Goal: Information Seeking & Learning: Learn about a topic

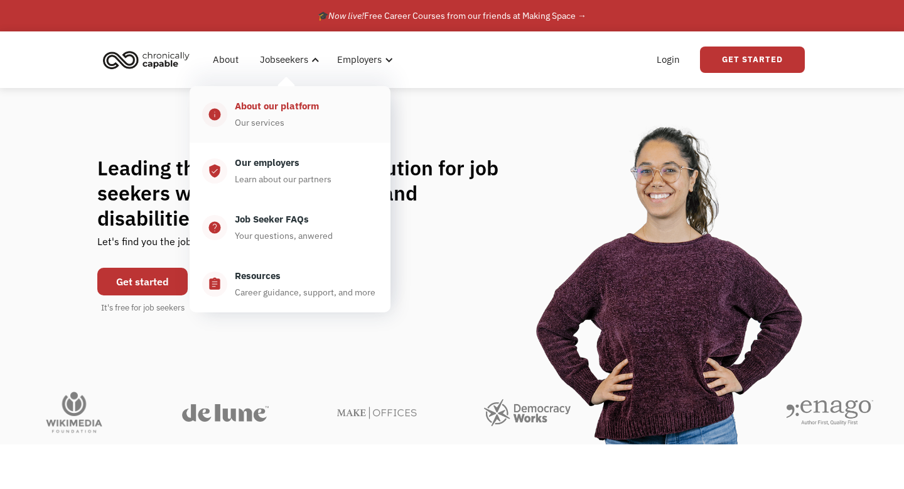
click at [274, 105] on div "About our platform" at bounding box center [277, 106] width 84 height 15
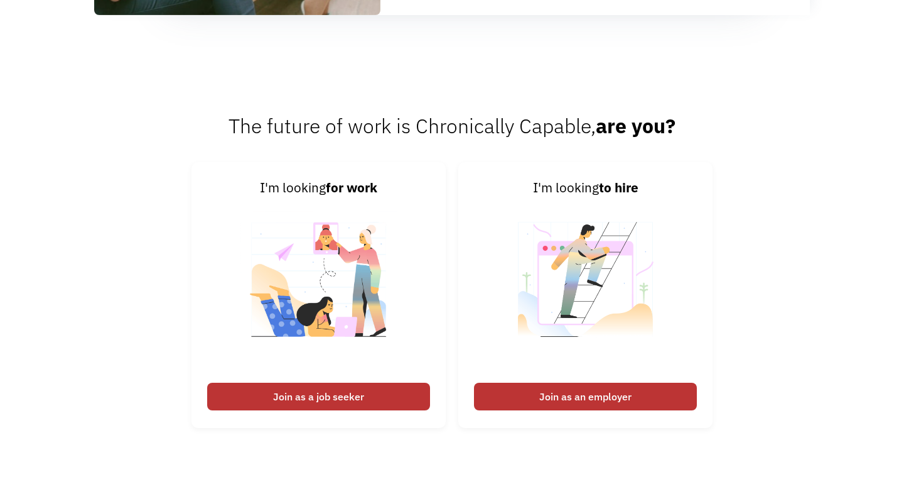
scroll to position [1533, 0]
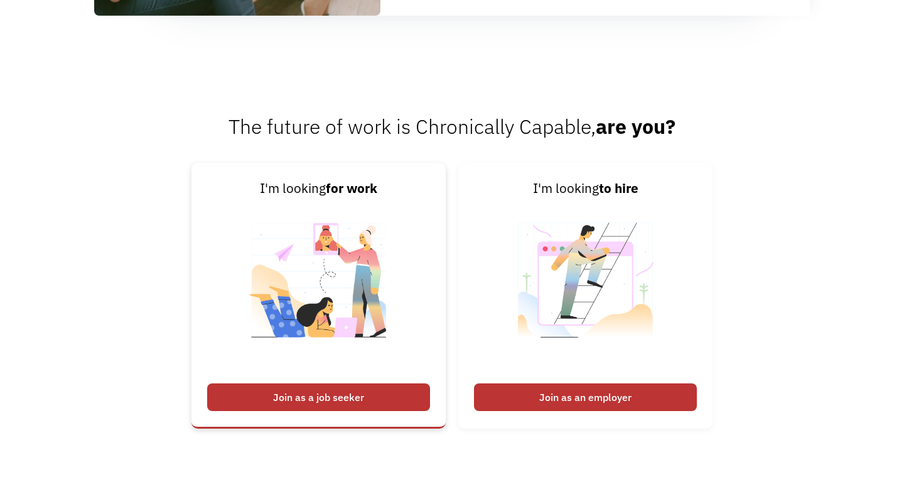
click at [371, 386] on div "Join as a job seeker" at bounding box center [318, 397] width 223 height 28
click at [335, 397] on div "Join as a job seeker" at bounding box center [318, 397] width 223 height 28
click at [292, 408] on div "Join as a job seeker" at bounding box center [318, 397] width 223 height 28
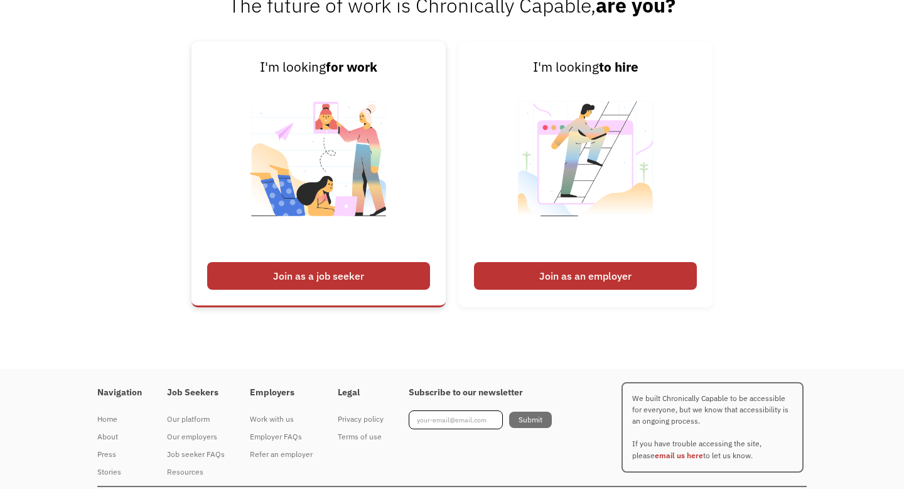
scroll to position [1683, 0]
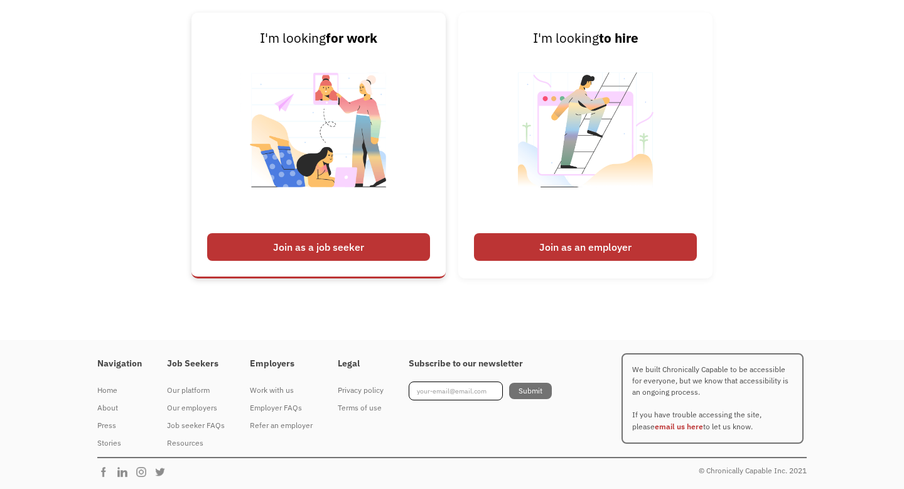
click at [322, 251] on div "Join as a job seeker" at bounding box center [318, 247] width 223 height 28
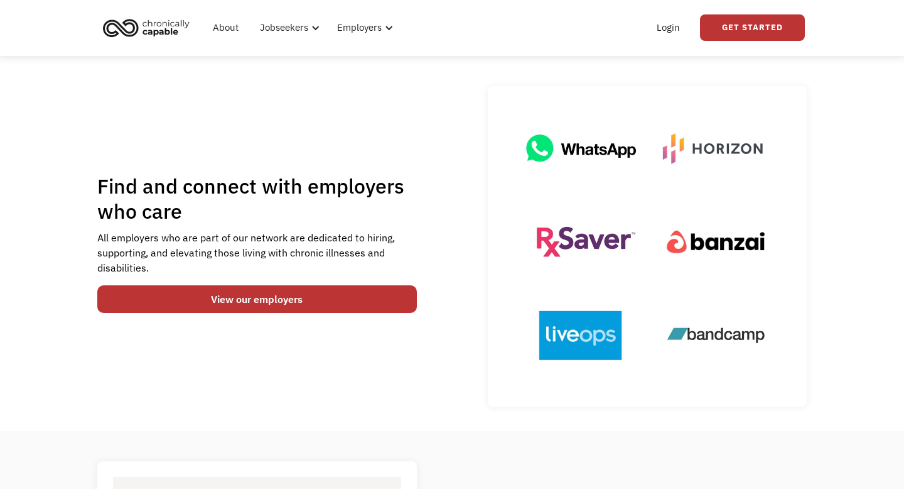
scroll to position [0, 0]
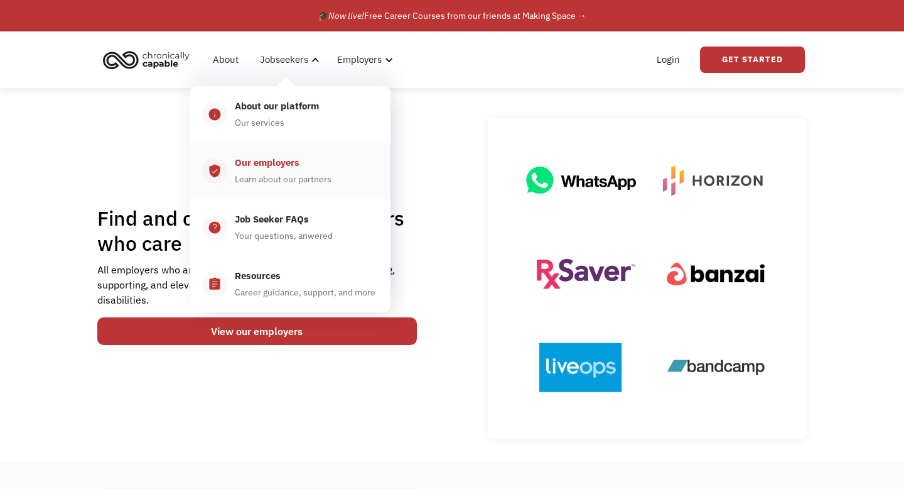
click at [292, 170] on div "Our employers" at bounding box center [267, 162] width 65 height 15
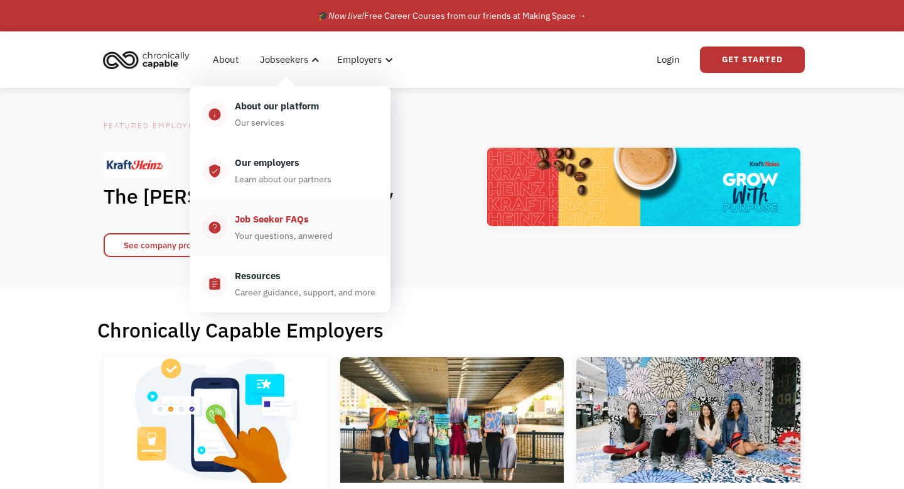
click at [291, 225] on div "Job Seeker FAQs" at bounding box center [272, 219] width 74 height 15
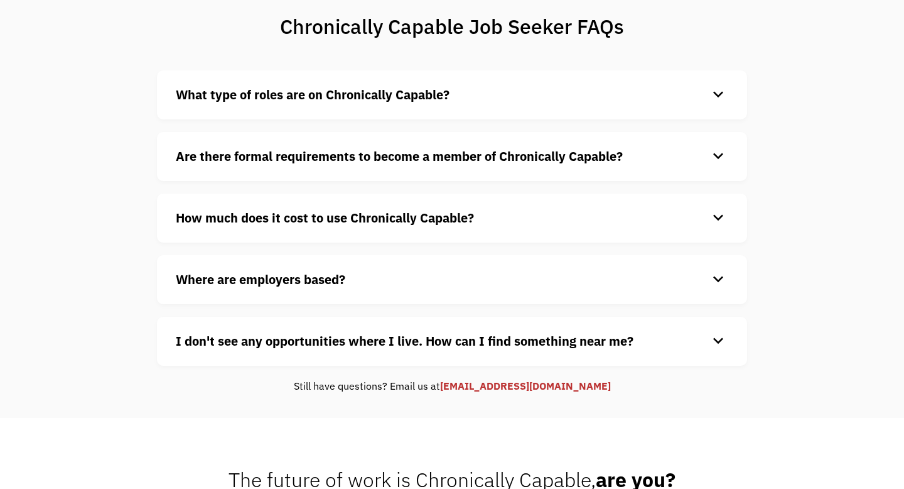
scroll to position [100, 0]
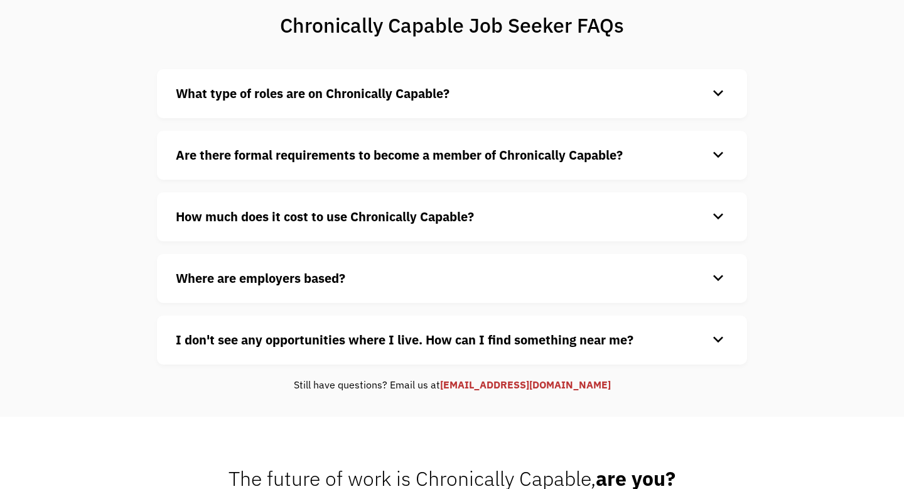
click at [433, 77] on div "What type of roles are on Chronically Capable? keyboard_arrow_down We offer a r…" at bounding box center [452, 93] width 590 height 49
click at [431, 93] on strong "What type of roles are on Chronically Capable?" at bounding box center [313, 93] width 274 height 17
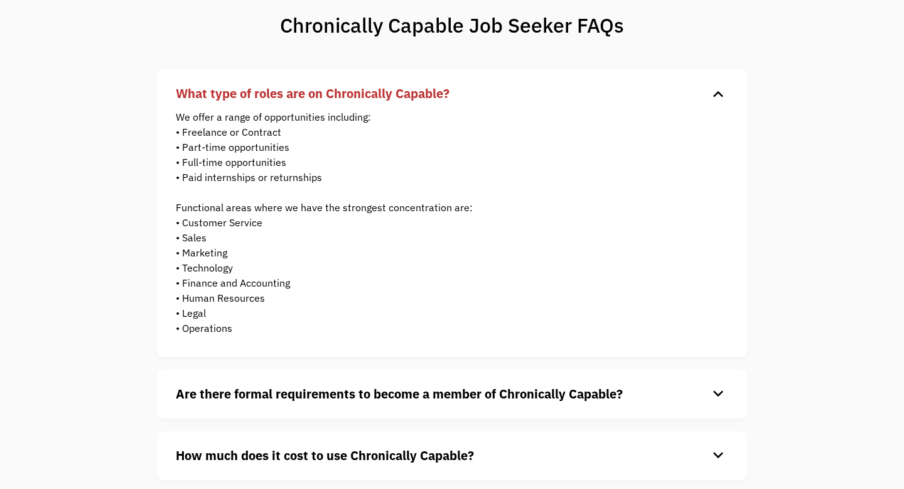
click at [431, 93] on strong "What type of roles are on Chronically Capable?" at bounding box center [313, 93] width 274 height 17
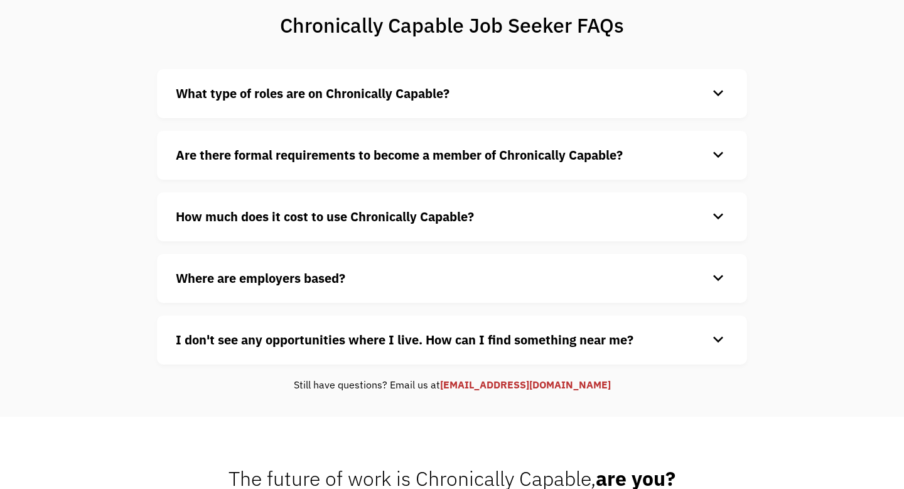
click at [411, 148] on strong "Are there formal requirements to become a member of Chronically Capable?" at bounding box center [399, 154] width 447 height 17
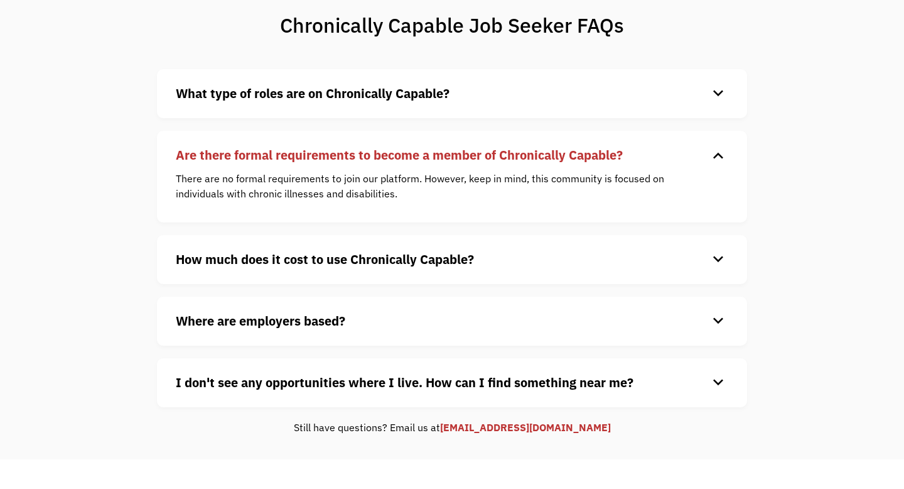
click at [382, 254] on strong "How much does it cost to use Chronically Capable?" at bounding box center [325, 259] width 298 height 17
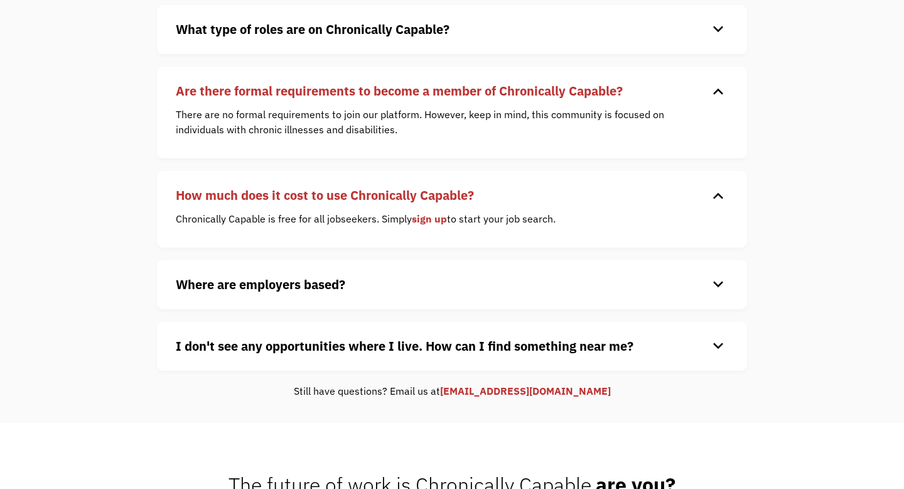
scroll to position [167, 0]
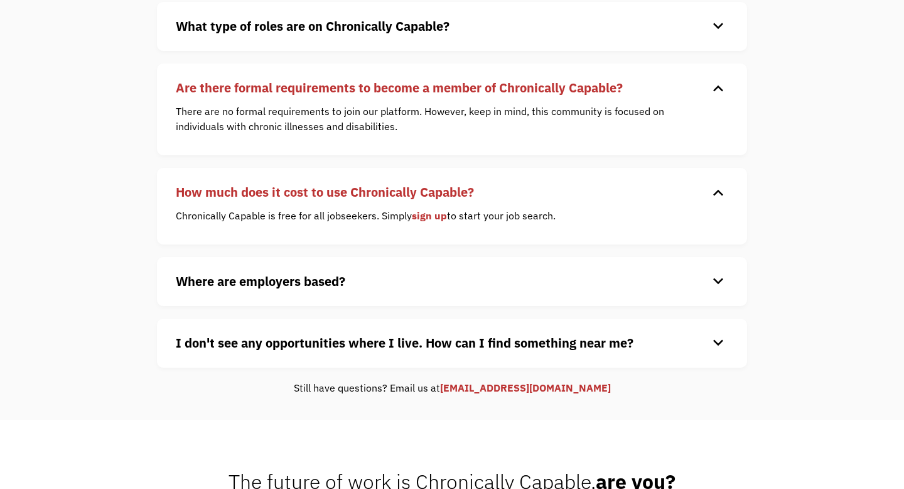
click at [335, 275] on strong "Where are employers based?" at bounding box center [261, 281] width 170 height 17
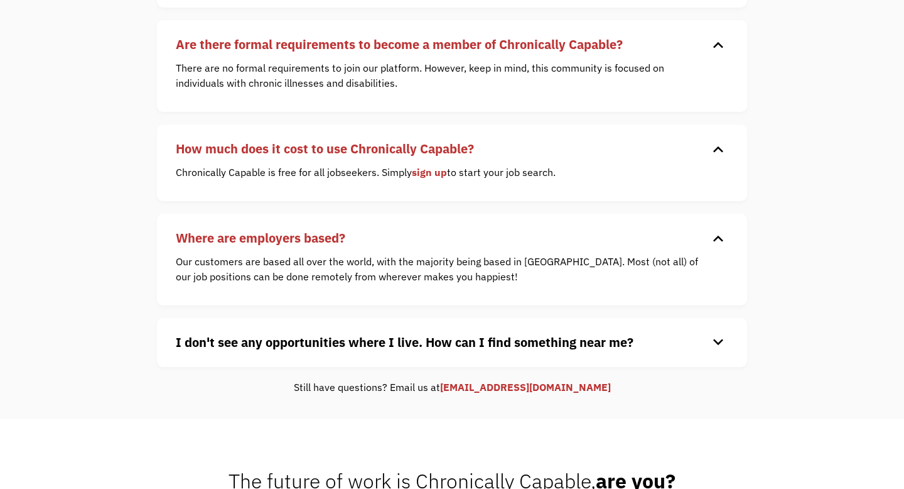
scroll to position [211, 0]
click at [354, 343] on strong "I don't see any opportunities where I live. How can I find something near me?" at bounding box center [405, 341] width 458 height 17
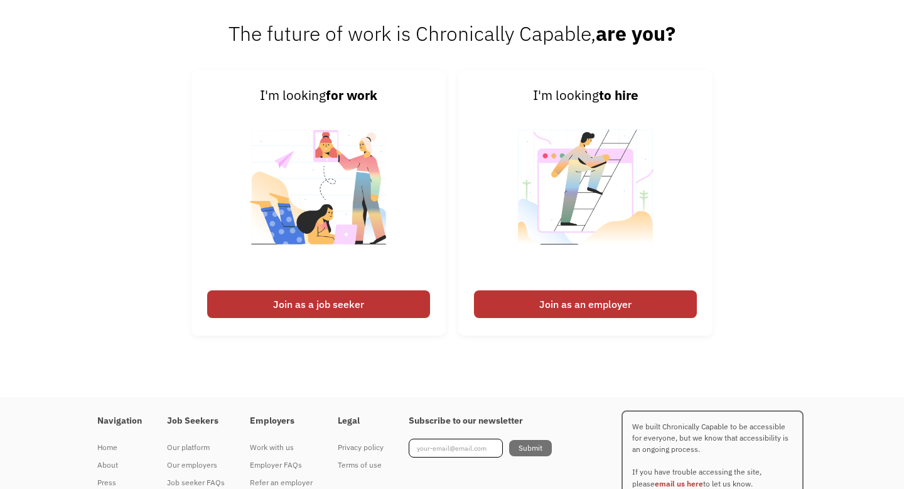
scroll to position [703, 0]
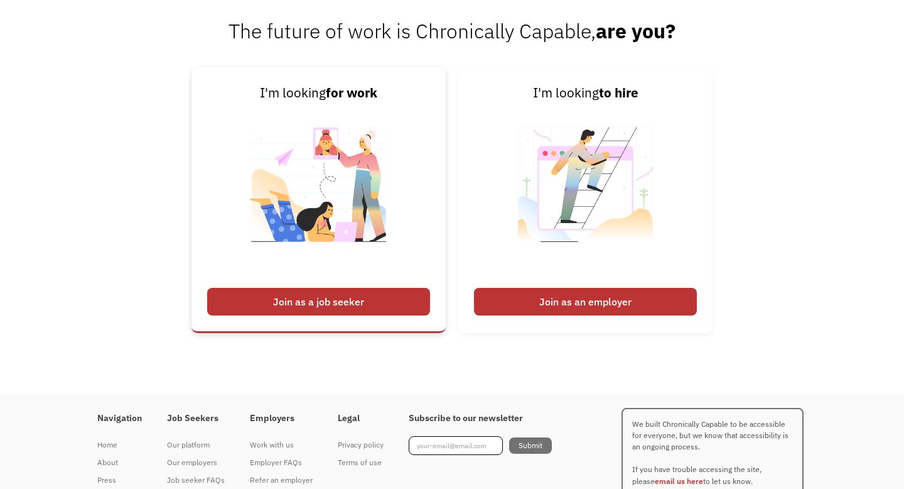
click at [315, 304] on div "Join as a job seeker" at bounding box center [318, 302] width 223 height 28
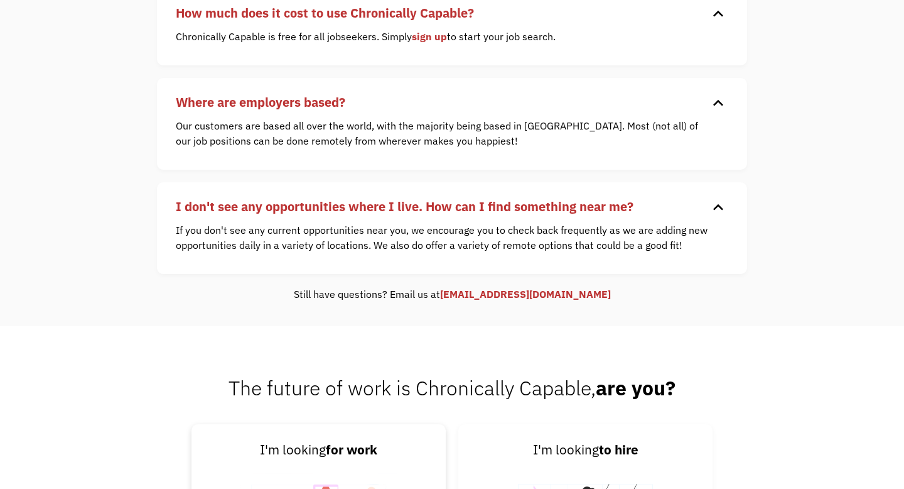
scroll to position [0, 0]
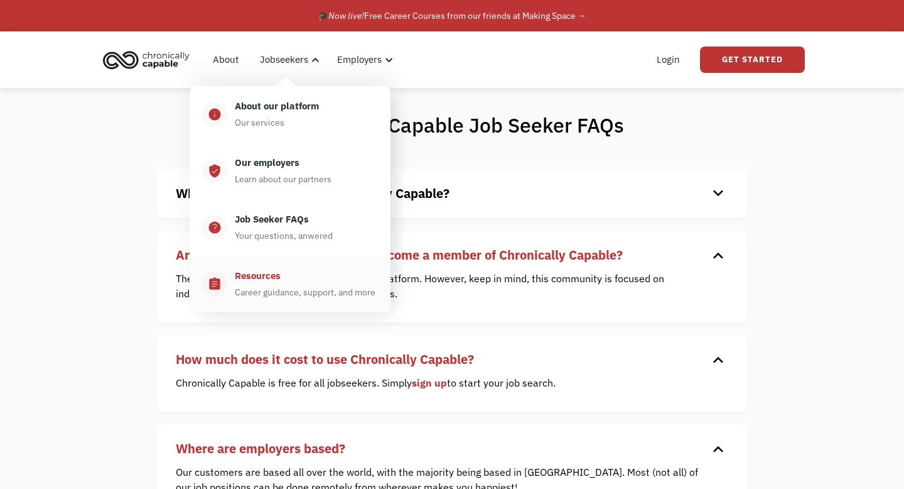
click at [317, 277] on div "Resources Career guidance, support, and more" at bounding box center [302, 283] width 151 height 31
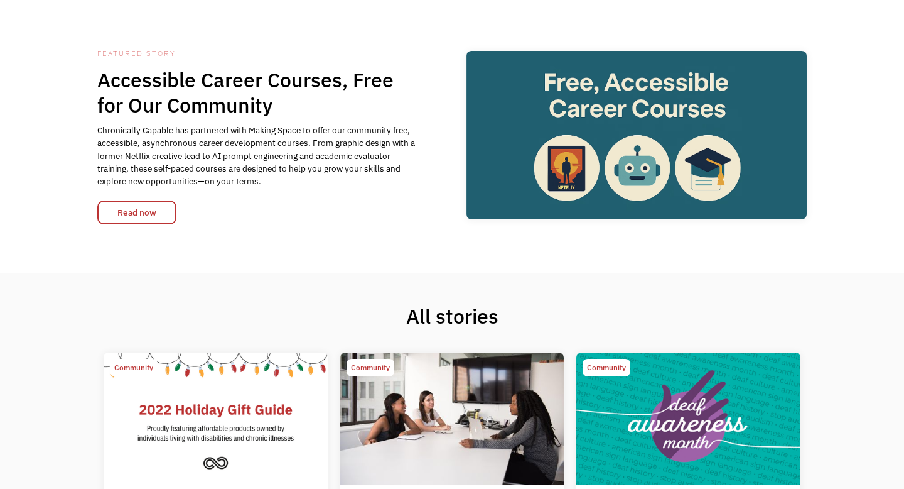
scroll to position [42, 0]
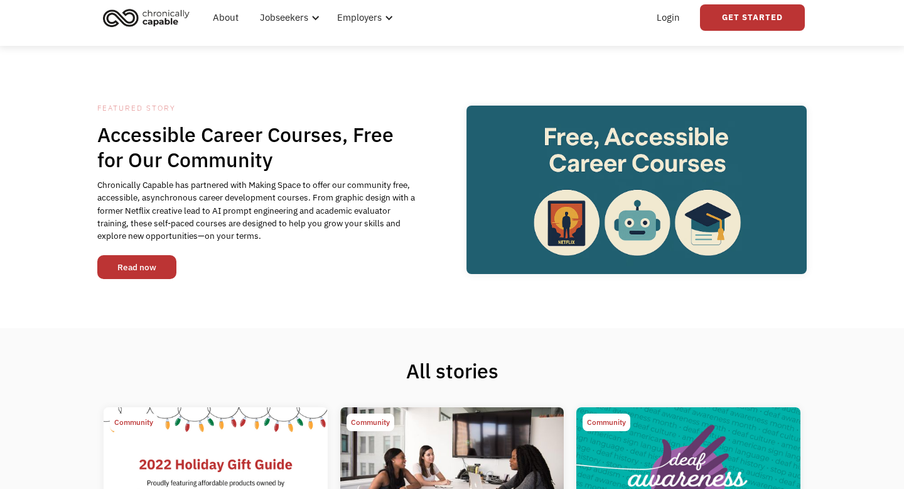
click at [131, 264] on link "Read now" at bounding box center [136, 267] width 79 height 24
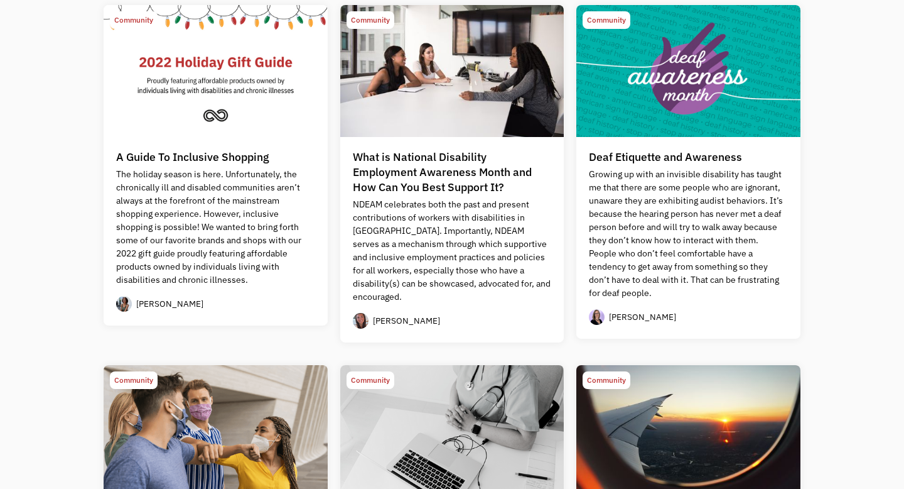
scroll to position [434, 0]
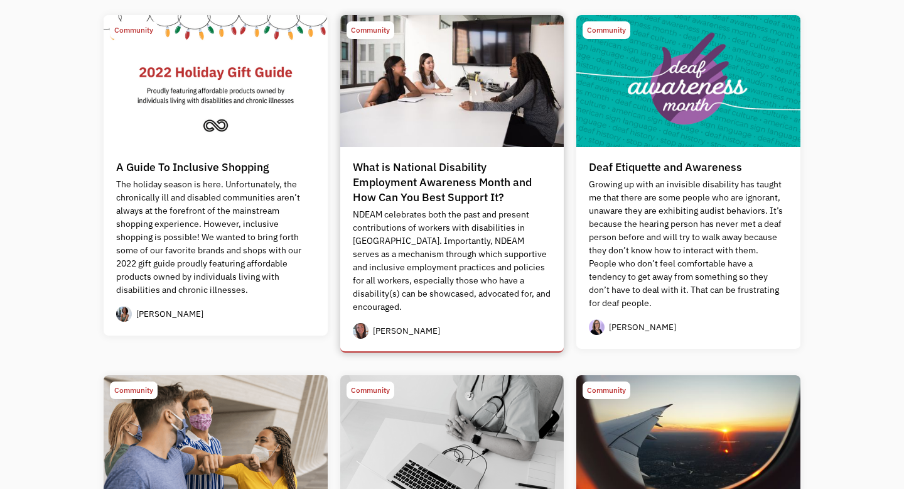
click at [409, 323] on div "[PERSON_NAME]" at bounding box center [396, 331] width 87 height 16
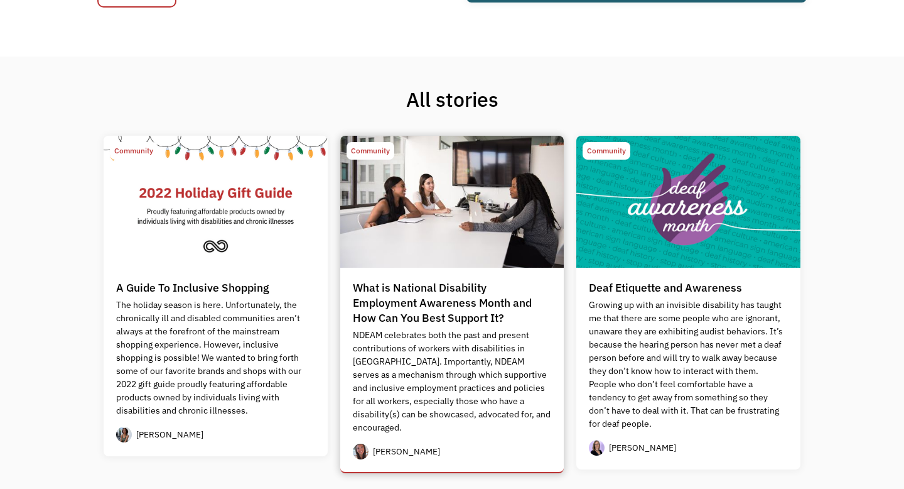
scroll to position [0, 0]
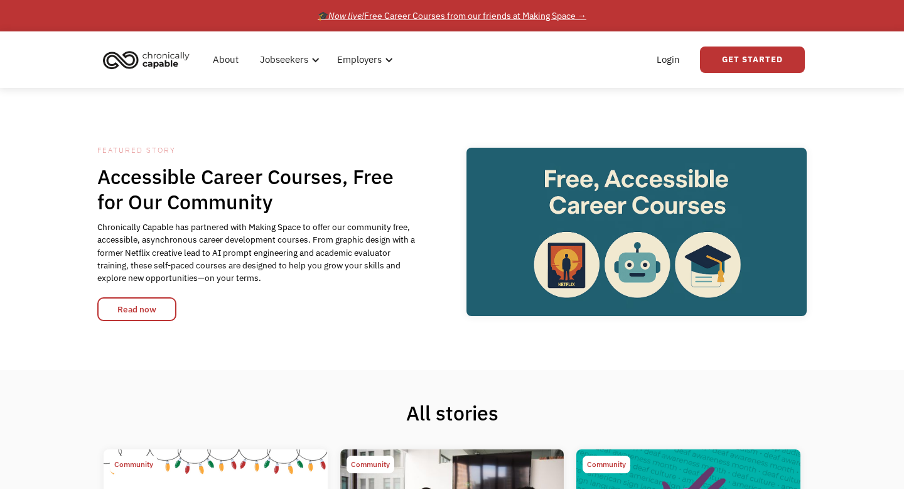
click at [570, 19] on div "🎓 Now live! Free Career Courses from our friends at Making Space →" at bounding box center [452, 15] width 269 height 15
click at [229, 62] on link "About" at bounding box center [225, 60] width 41 height 40
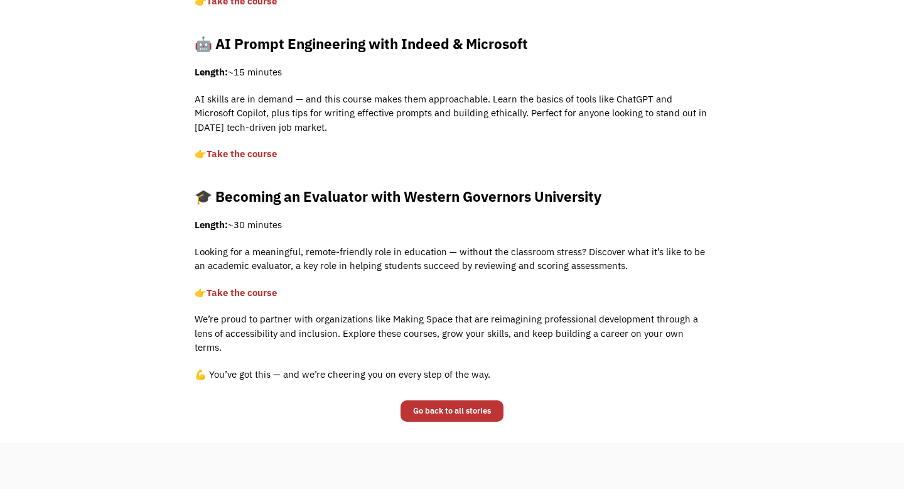
scroll to position [657, 0]
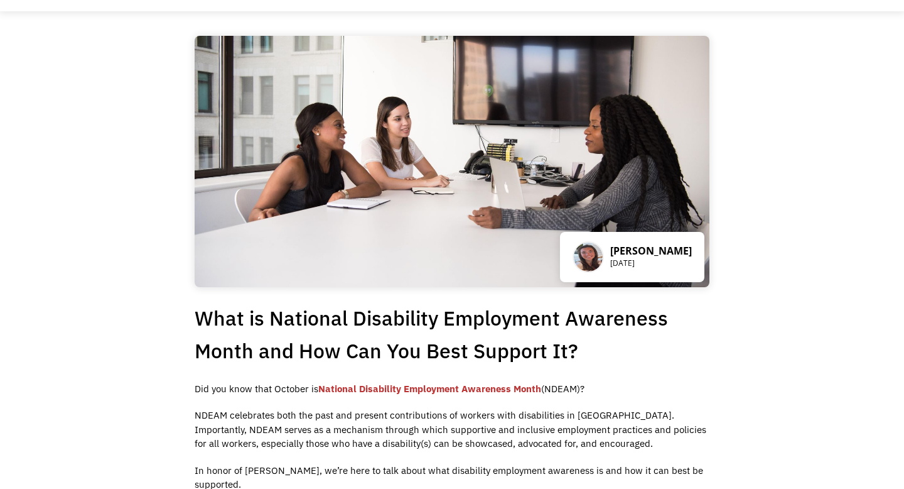
scroll to position [41, 0]
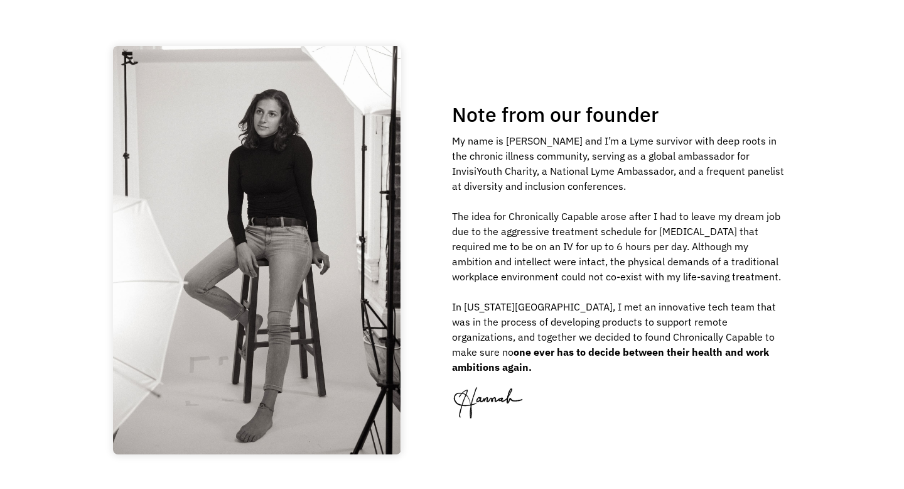
scroll to position [1354, 0]
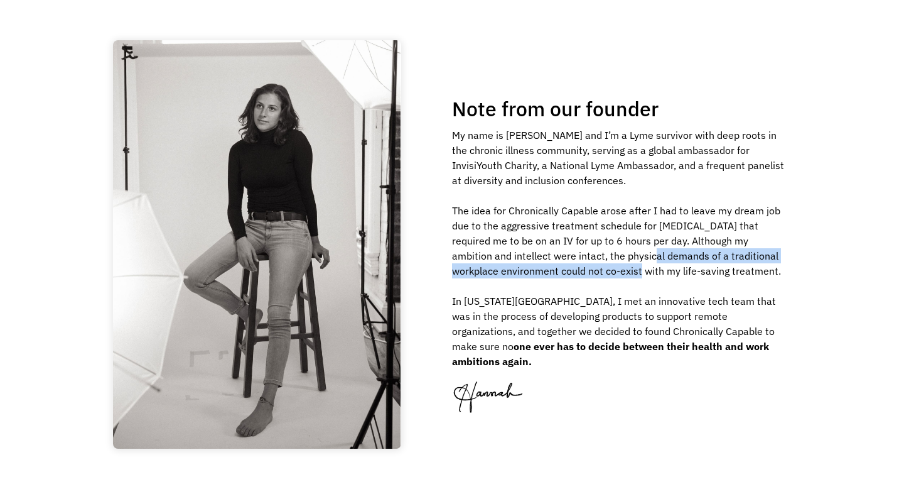
drag, startPoint x: 601, startPoint y: 264, endPoint x: 602, endPoint y: 285, distance: 20.7
click at [602, 285] on div "My name is [PERSON_NAME] and I’m a Lyme survivor with deep roots in the chronic…" at bounding box center [620, 247] width 337 height 241
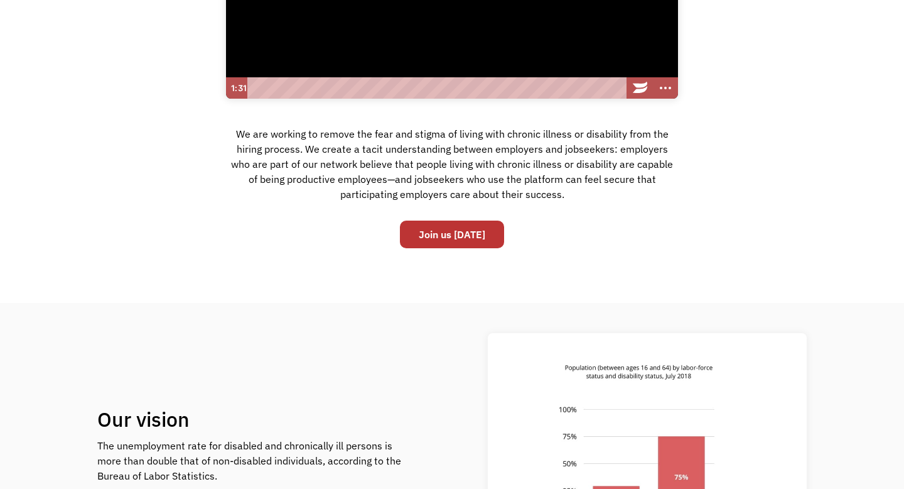
scroll to position [0, 0]
